Goal: Entertainment & Leisure: Consume media (video, audio)

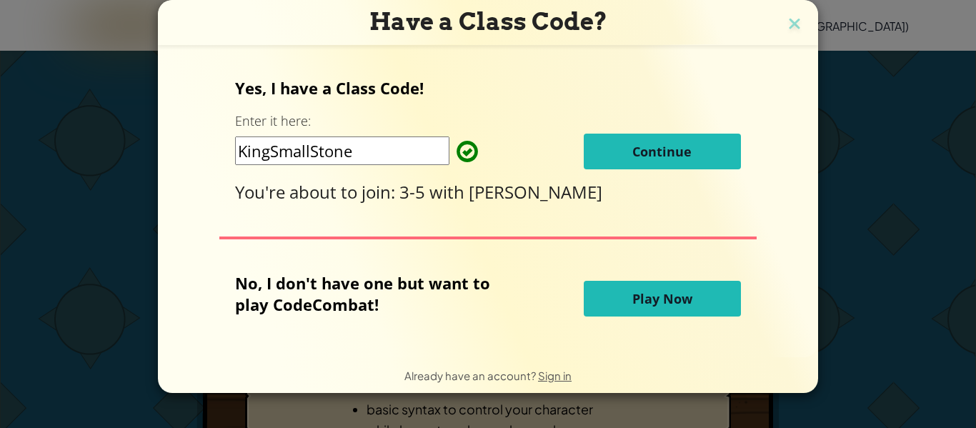
click at [612, 289] on button "Play Now" at bounding box center [662, 299] width 157 height 36
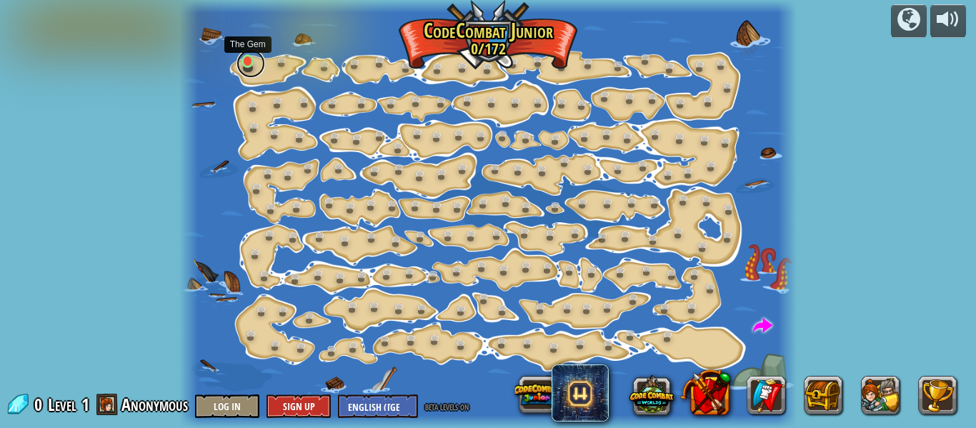
click at [250, 65] on link at bounding box center [250, 63] width 29 height 29
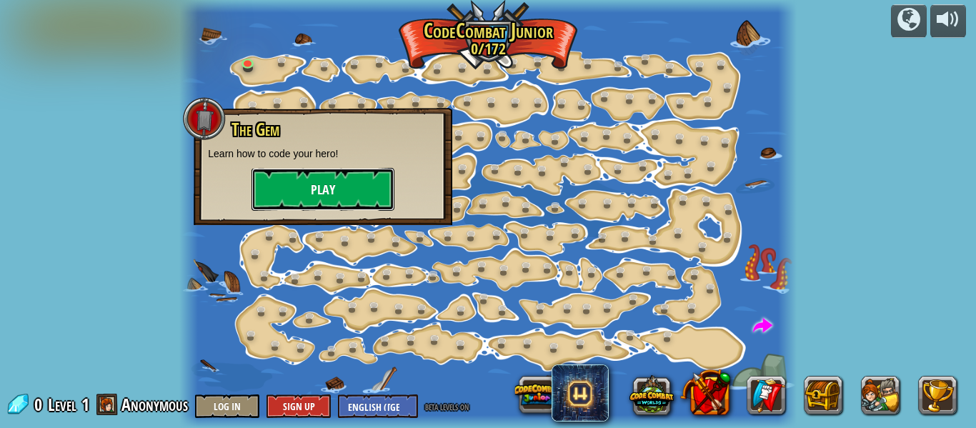
click at [332, 205] on button "Play" at bounding box center [322, 189] width 143 height 43
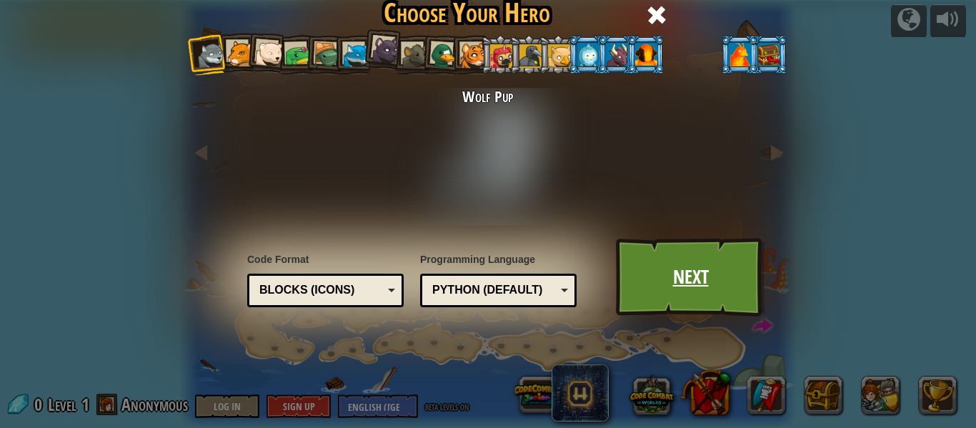
click at [691, 241] on link "Next" at bounding box center [690, 277] width 149 height 79
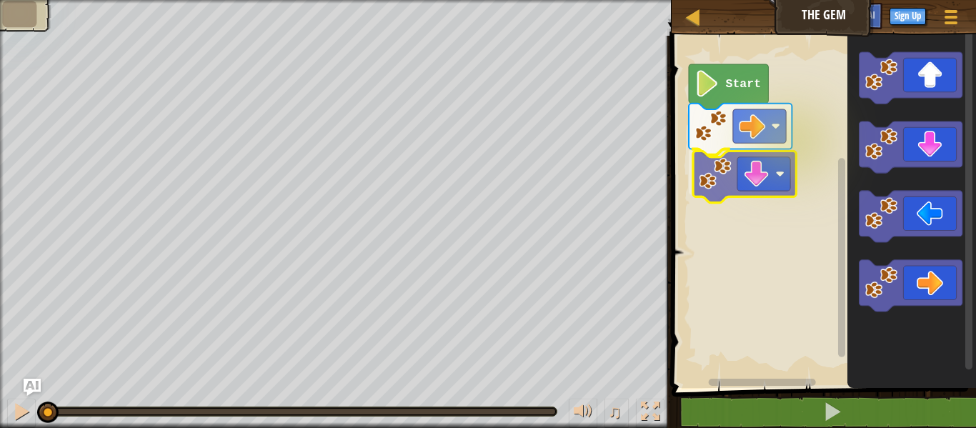
click at [769, 199] on div "Start" at bounding box center [821, 208] width 309 height 359
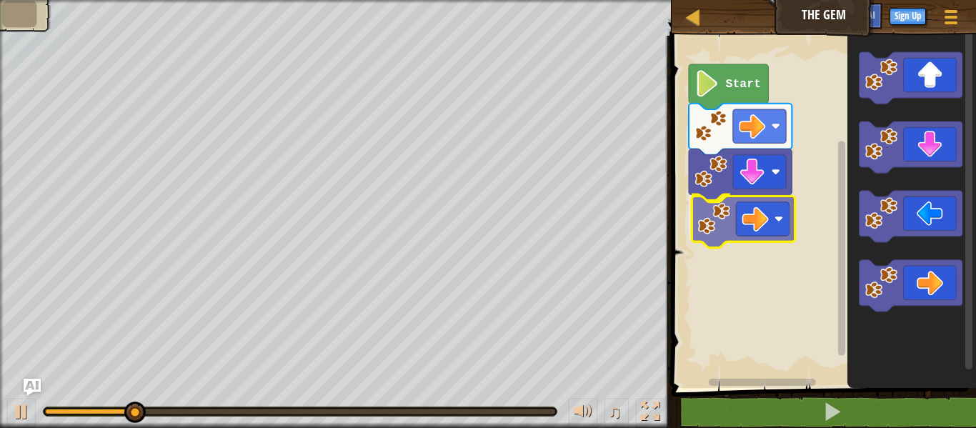
click at [764, 231] on div "Start" at bounding box center [821, 208] width 309 height 359
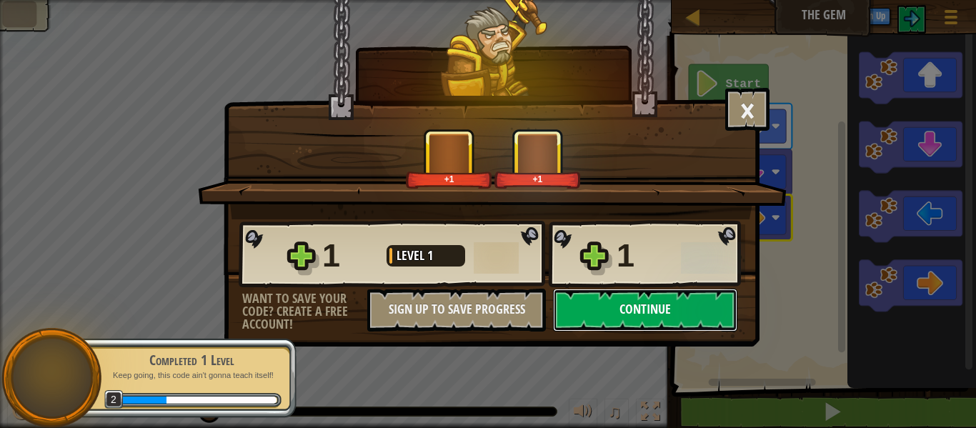
click at [585, 309] on button "Continue" at bounding box center [645, 310] width 184 height 43
